Goal: Task Accomplishment & Management: Manage account settings

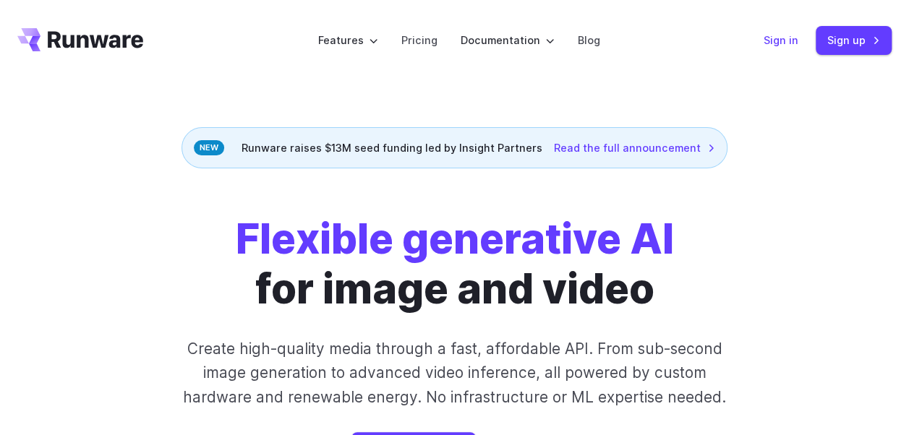
click at [786, 43] on link "Sign in" at bounding box center [781, 40] width 35 height 17
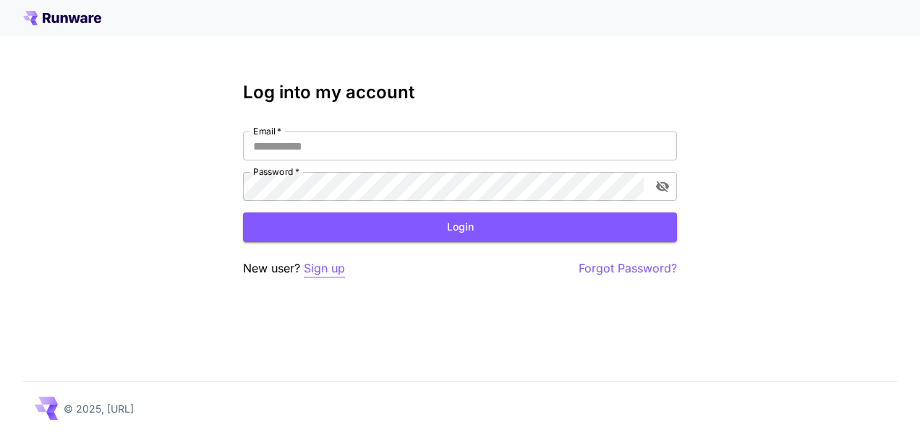
click at [325, 270] on p "Sign up" at bounding box center [324, 269] width 41 height 18
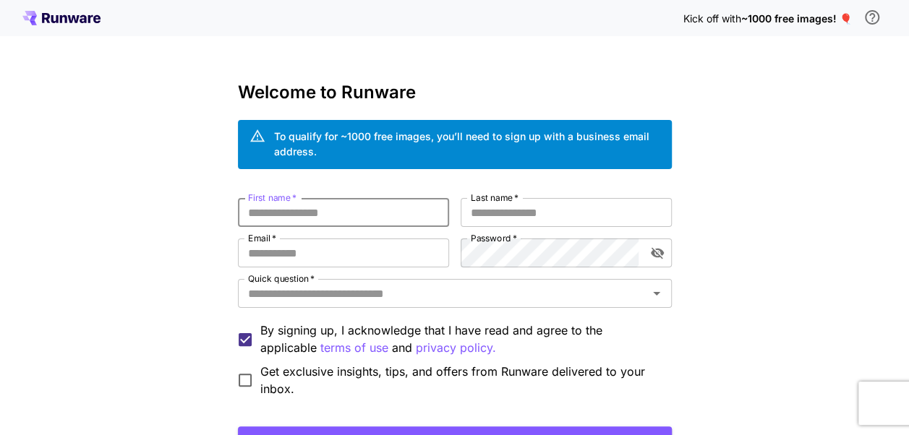
click at [321, 218] on input "First name   *" at bounding box center [343, 212] width 211 height 29
type input "*"
click at [325, 256] on input "Email   *" at bounding box center [343, 253] width 211 height 29
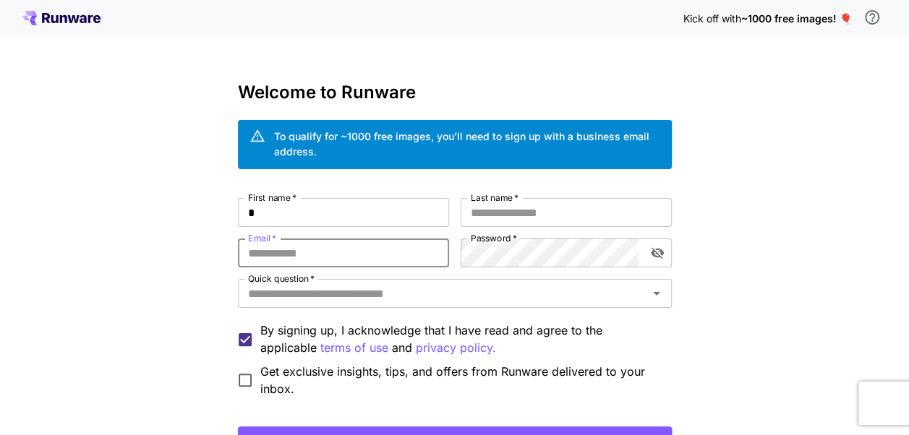
type input "**********"
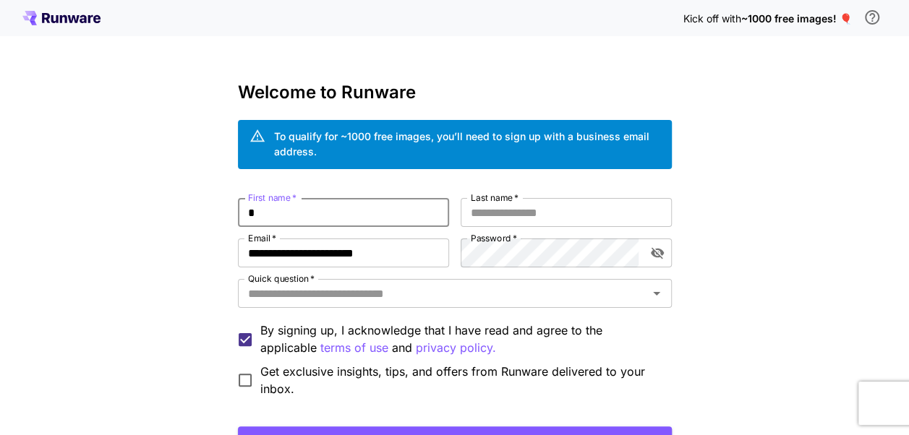
click at [317, 224] on input "*" at bounding box center [343, 212] width 211 height 29
type input "*****"
click at [503, 217] on input "Last name   *" at bounding box center [566, 212] width 211 height 29
click at [649, 293] on icon "Open" at bounding box center [656, 293] width 17 height 17
type input "*****"
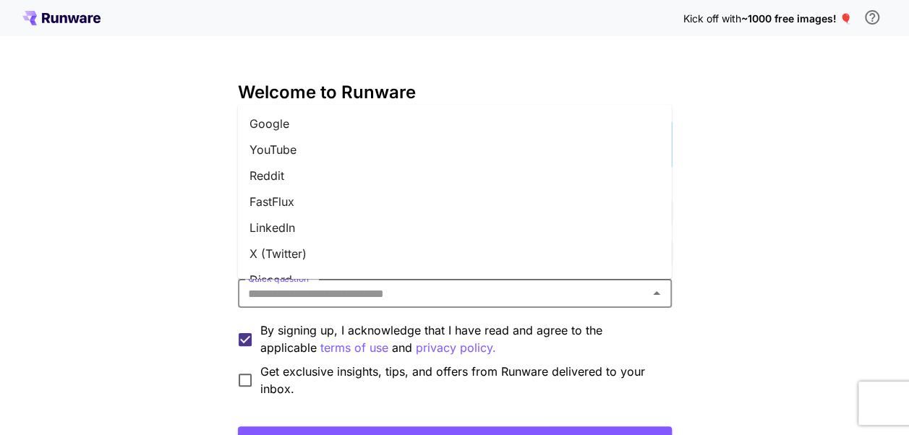
click at [302, 147] on li "YouTube" at bounding box center [455, 150] width 434 height 26
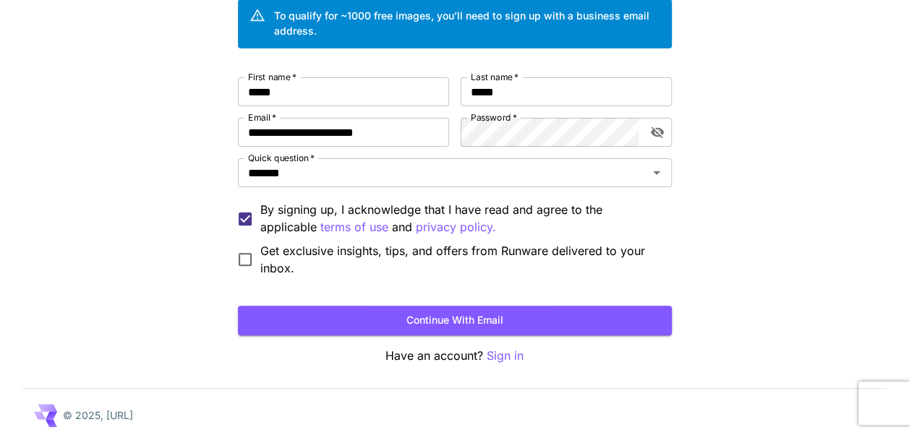
scroll to position [127, 0]
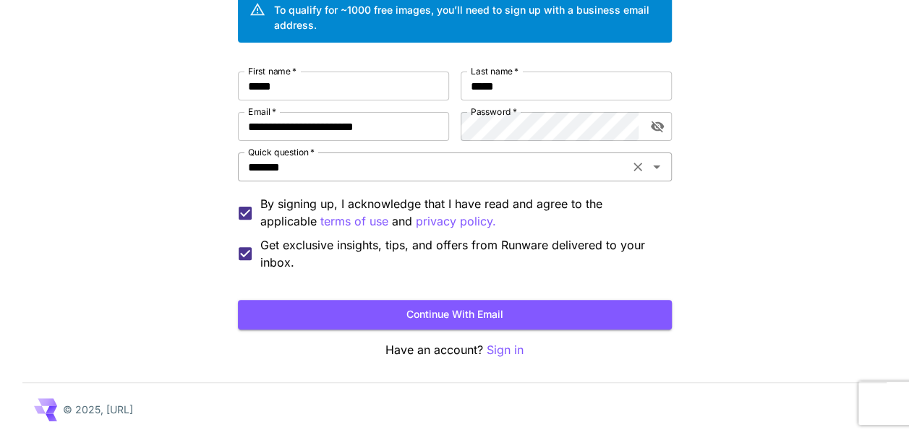
click at [653, 163] on icon "Open" at bounding box center [656, 166] width 17 height 17
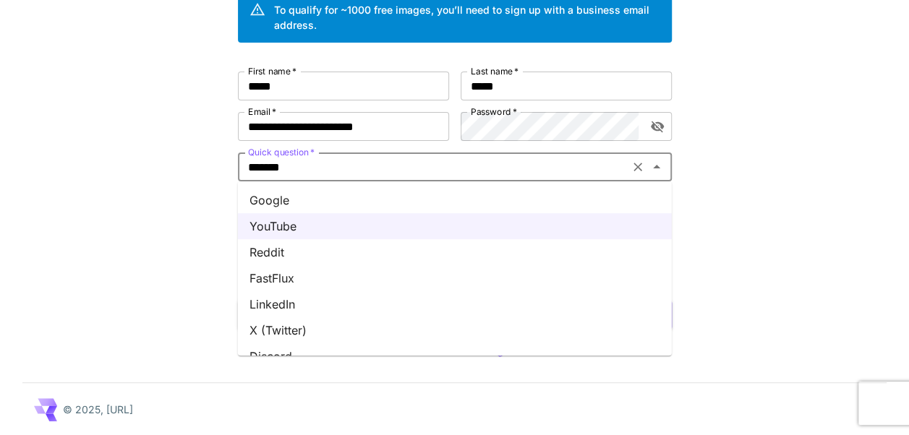
click at [295, 205] on li "Google" at bounding box center [455, 200] width 434 height 26
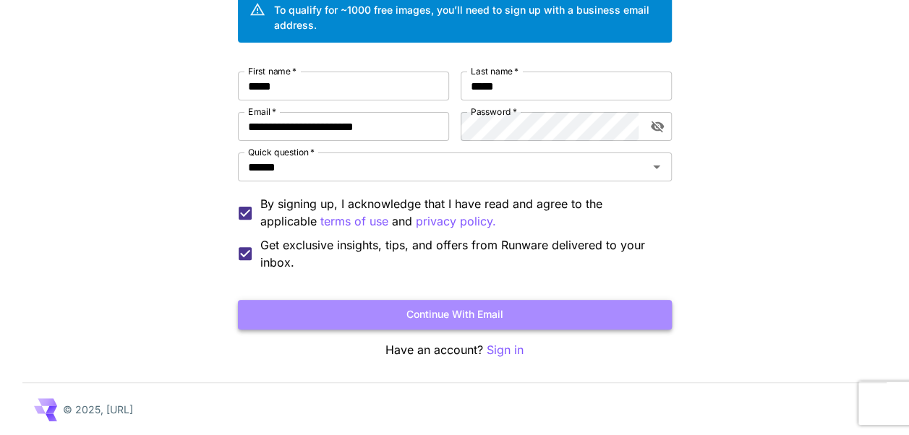
click at [526, 312] on button "Continue with email" at bounding box center [455, 315] width 434 height 30
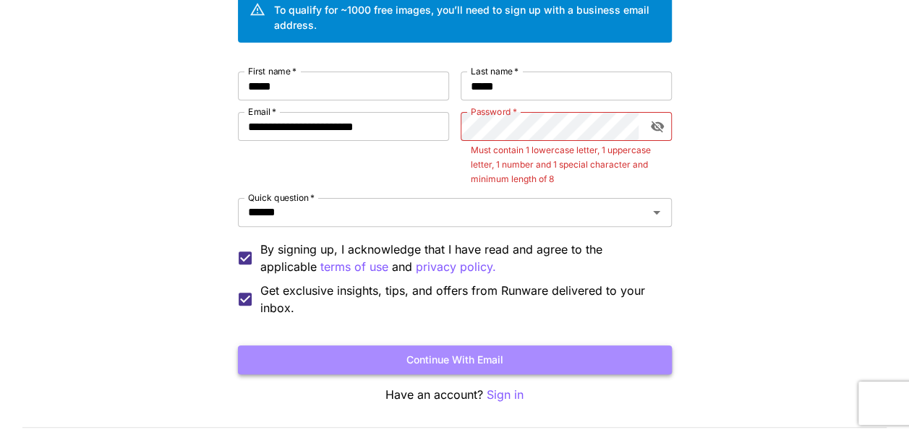
click at [505, 360] on button "Continue with email" at bounding box center [455, 361] width 434 height 30
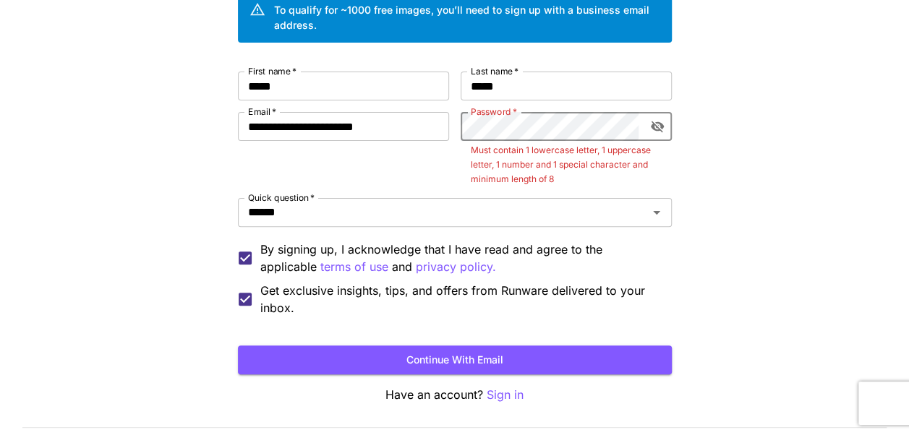
click at [657, 130] on icon "toggle password visibility" at bounding box center [656, 127] width 13 height 12
click at [422, 120] on div "**********" at bounding box center [455, 194] width 434 height 245
click at [431, 356] on button "Continue with email" at bounding box center [455, 361] width 434 height 30
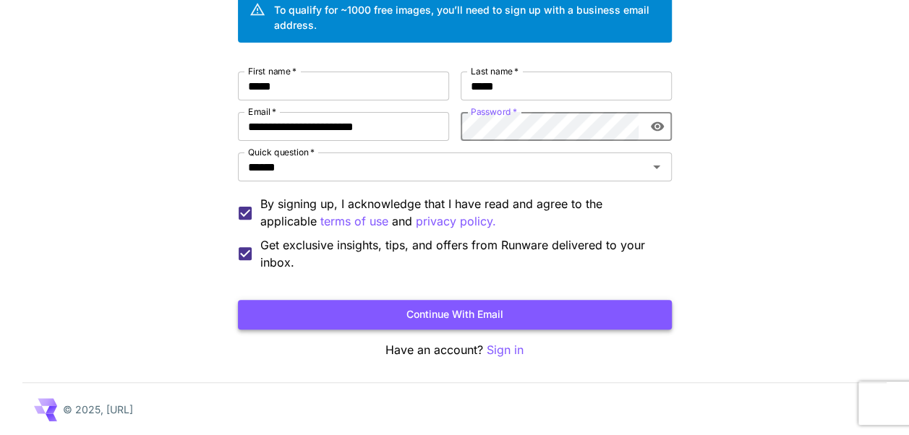
click at [433, 308] on button "Continue with email" at bounding box center [455, 315] width 434 height 30
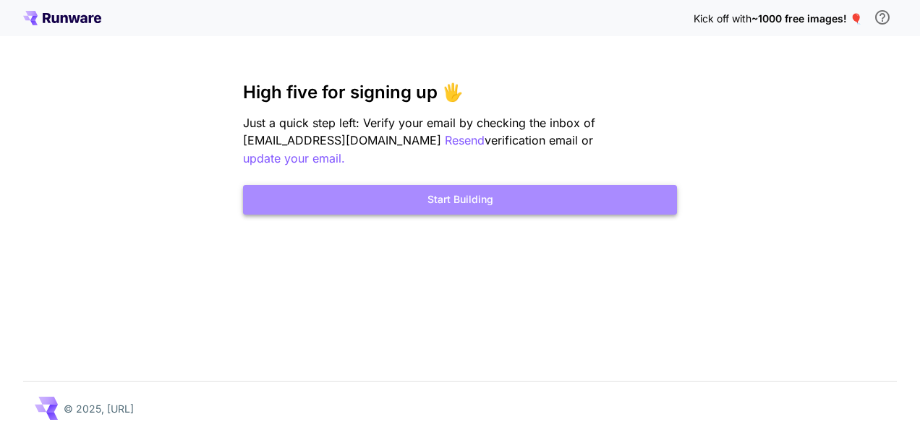
click at [483, 185] on button "Start Building" at bounding box center [460, 200] width 434 height 30
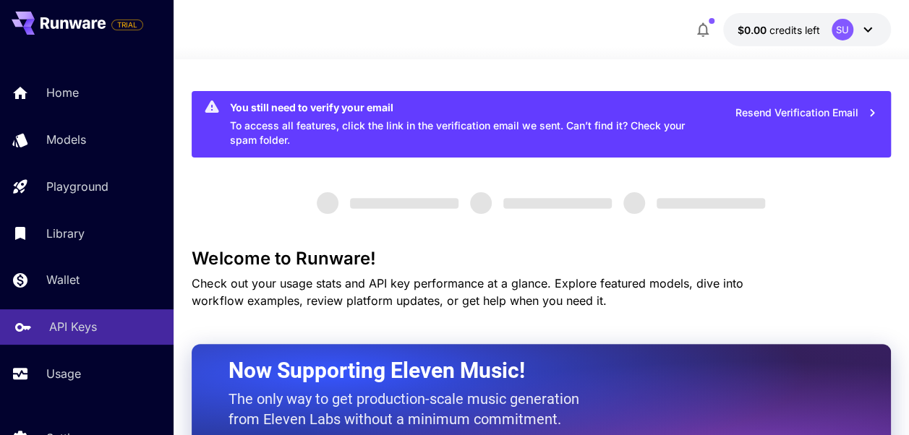
click at [85, 328] on p "API Keys" at bounding box center [73, 326] width 48 height 17
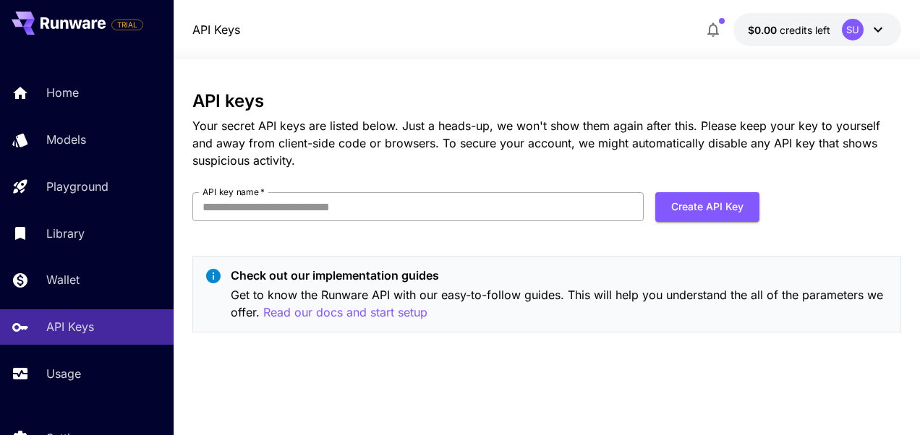
click at [360, 204] on input "API key name   *" at bounding box center [417, 206] width 451 height 29
type input "**********"
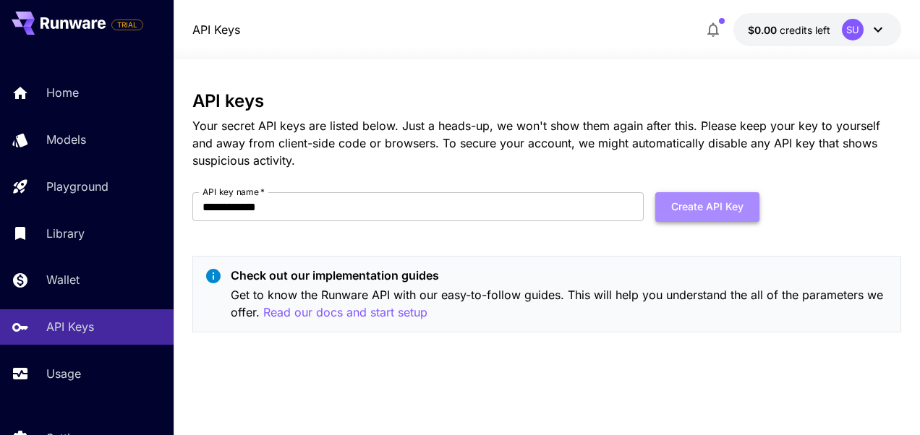
click at [708, 198] on button "Create API Key" at bounding box center [707, 207] width 104 height 30
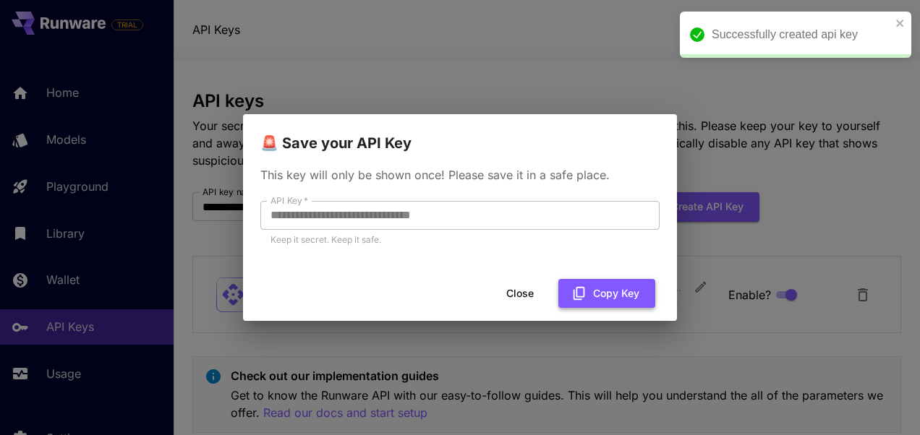
click at [589, 294] on button "Copy Key" at bounding box center [606, 294] width 97 height 30
click at [534, 289] on button "Close" at bounding box center [531, 294] width 65 height 30
